Goal: Information Seeking & Learning: Learn about a topic

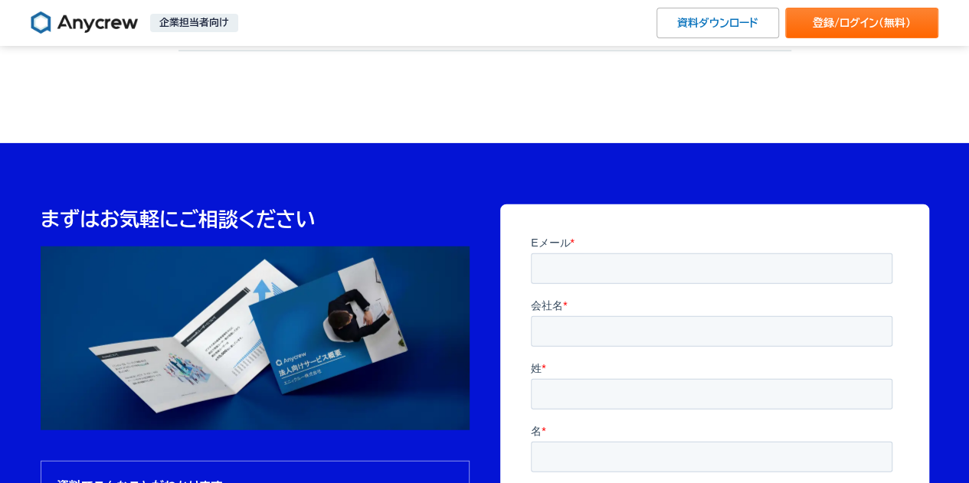
scroll to position [4979, 0]
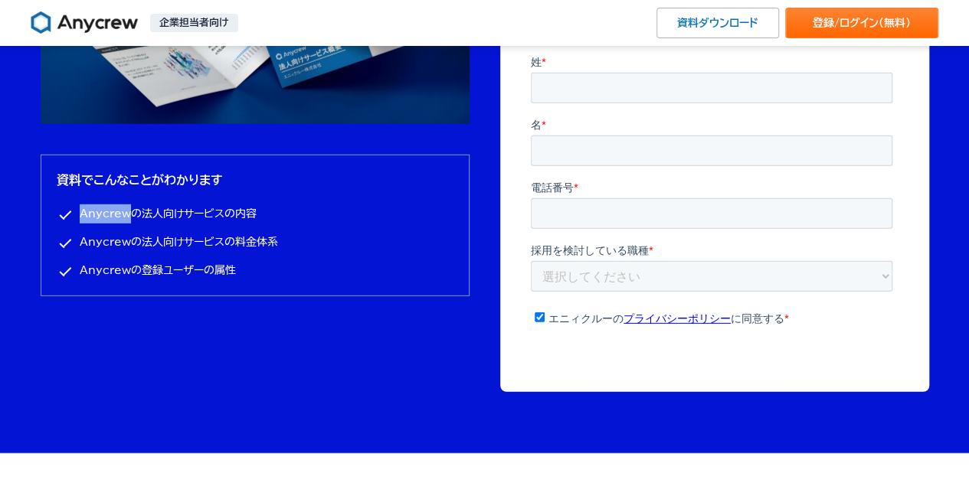
drag, startPoint x: 78, startPoint y: 211, endPoint x: 128, endPoint y: 209, distance: 49.8
click at [128, 209] on li "Anycrewの法人向けサービスの内容" at bounding box center [255, 214] width 397 height 19
copy li "Anycrew"
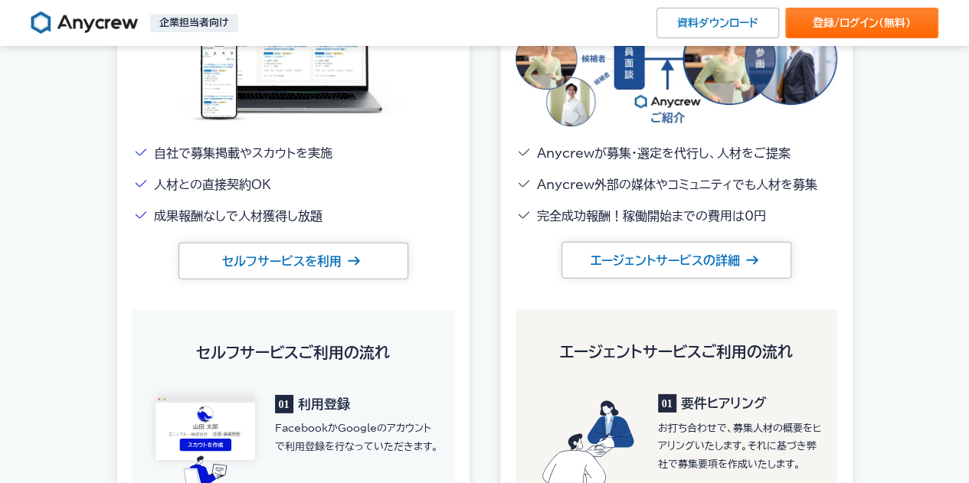
scroll to position [2221, 0]
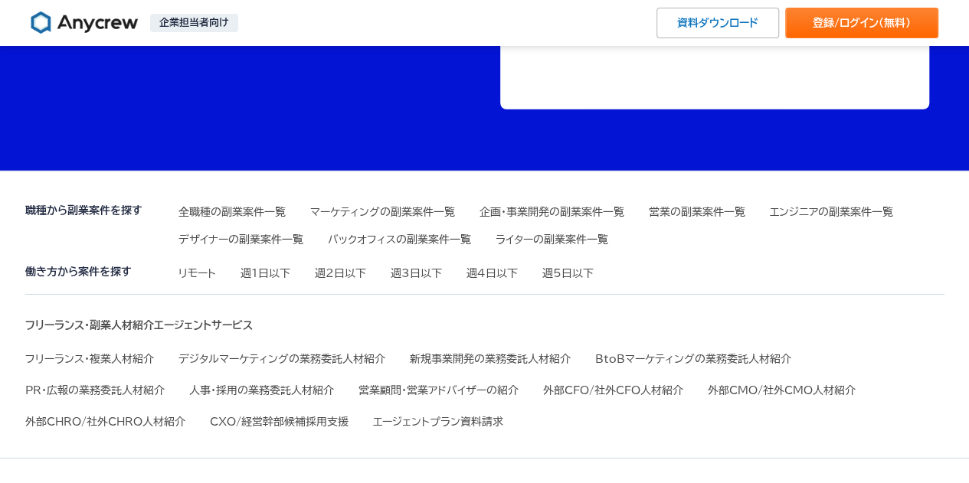
scroll to position [5285, 0]
